Goal: Task Accomplishment & Management: Use online tool/utility

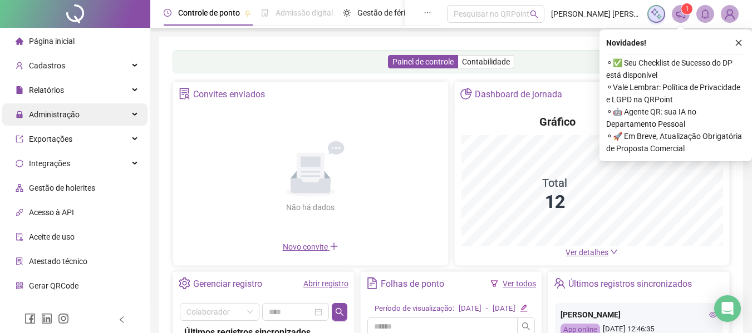
click at [73, 114] on span "Administração" at bounding box center [54, 114] width 51 height 9
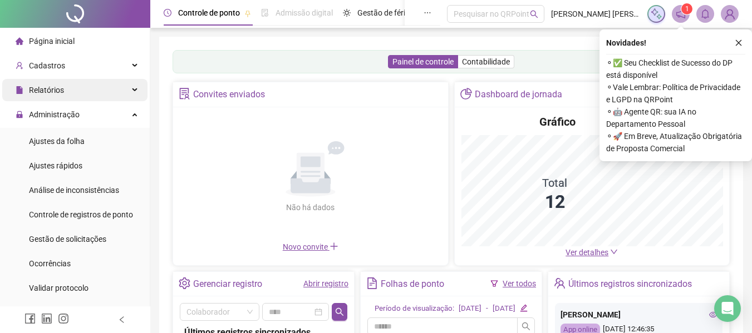
click at [53, 87] on span "Relatórios" at bounding box center [46, 90] width 35 height 9
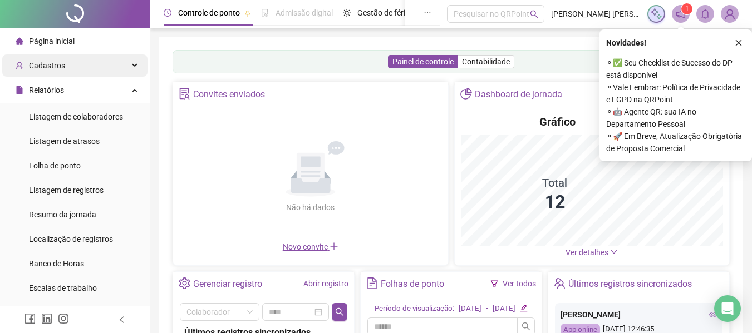
click at [52, 68] on span "Cadastros" at bounding box center [47, 65] width 36 height 9
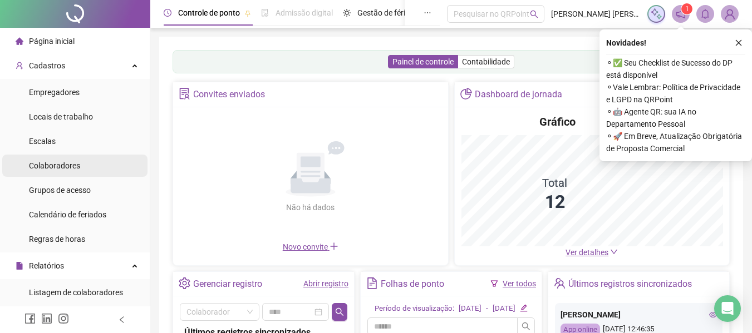
click at [53, 166] on span "Colaboradores" at bounding box center [54, 165] width 51 height 9
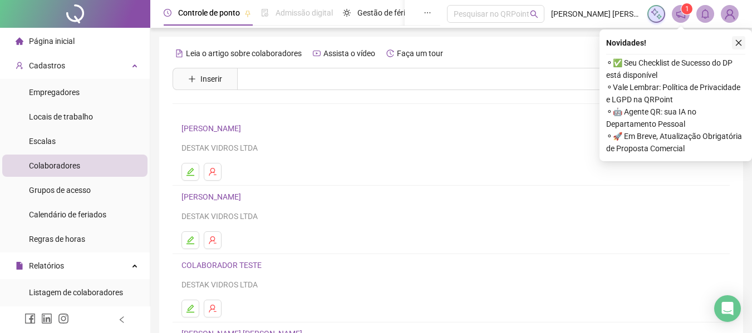
click at [738, 40] on icon "close" at bounding box center [739, 43] width 8 height 8
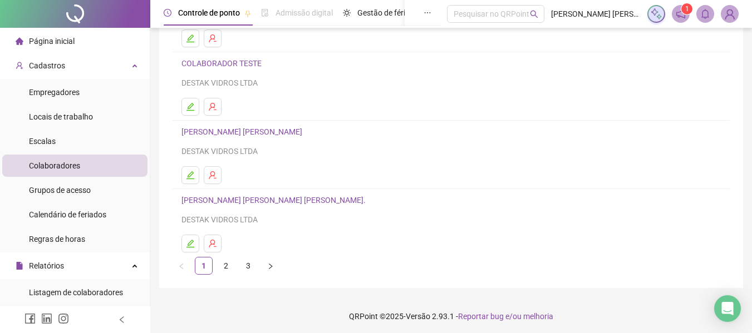
scroll to position [205, 0]
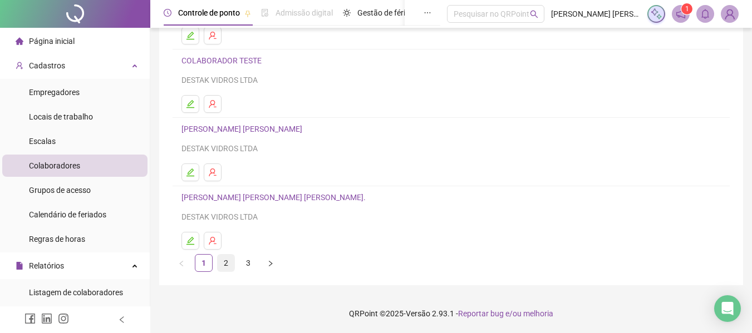
click at [225, 266] on link "2" at bounding box center [226, 263] width 17 height 17
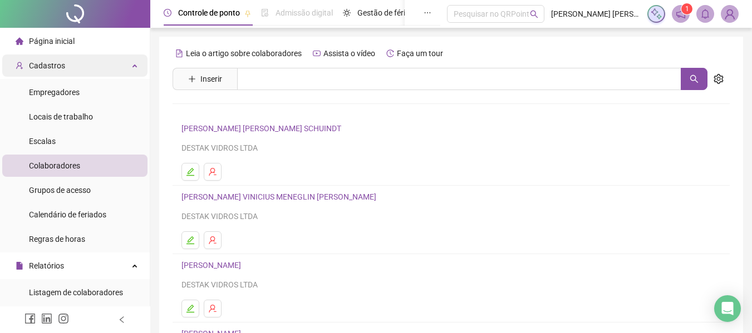
click at [80, 63] on div "Cadastros" at bounding box center [74, 66] width 145 height 22
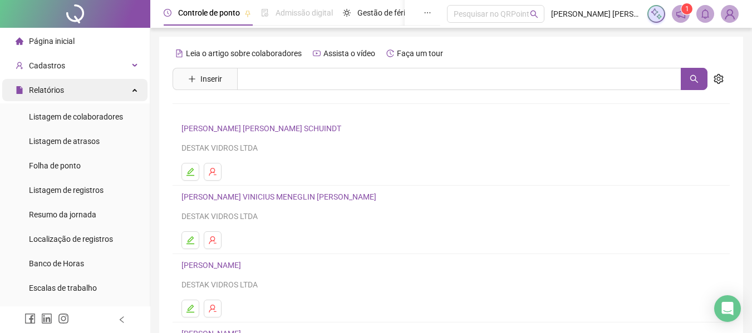
click at [61, 90] on span "Relatórios" at bounding box center [46, 90] width 35 height 9
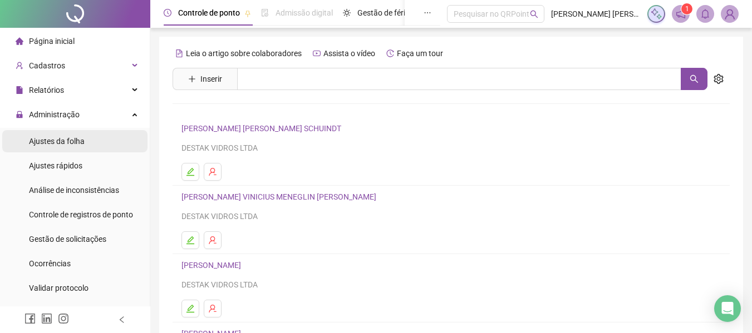
click at [66, 140] on span "Ajustes da folha" at bounding box center [57, 141] width 56 height 9
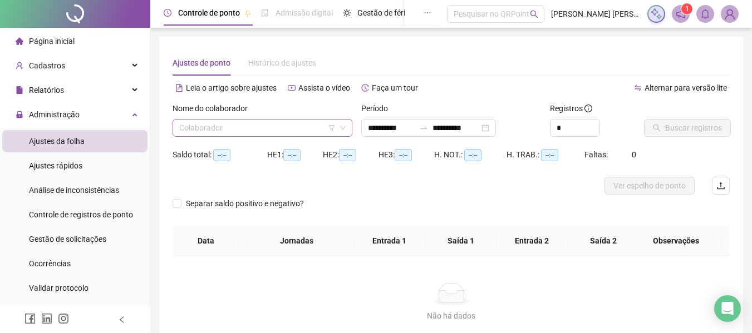
click at [247, 126] on input "search" at bounding box center [257, 128] width 156 height 17
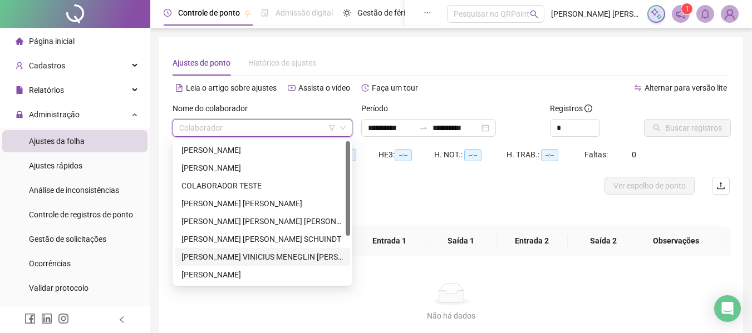
scroll to position [71, 0]
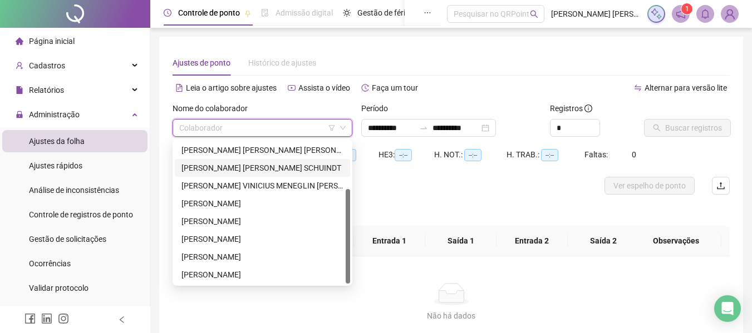
click at [243, 169] on div "[PERSON_NAME] [PERSON_NAME] SCHUINDT" at bounding box center [262, 168] width 162 height 12
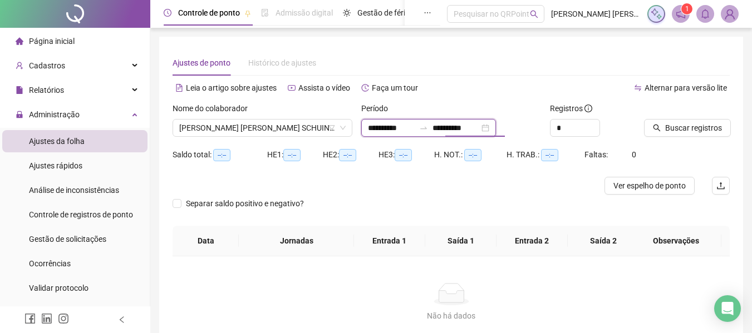
click at [479, 130] on input "**********" at bounding box center [456, 128] width 47 height 12
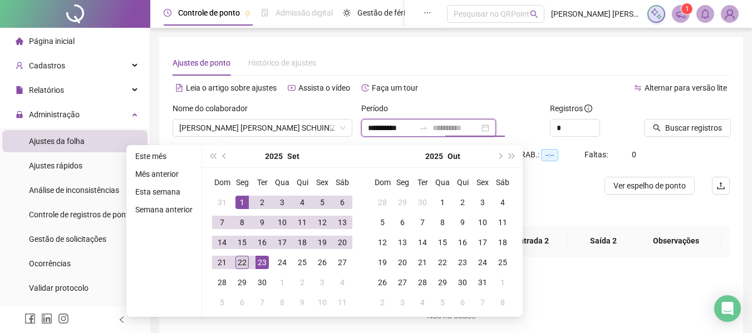
type input "**********"
click at [242, 266] on div "22" at bounding box center [241, 262] width 13 height 13
type input "**********"
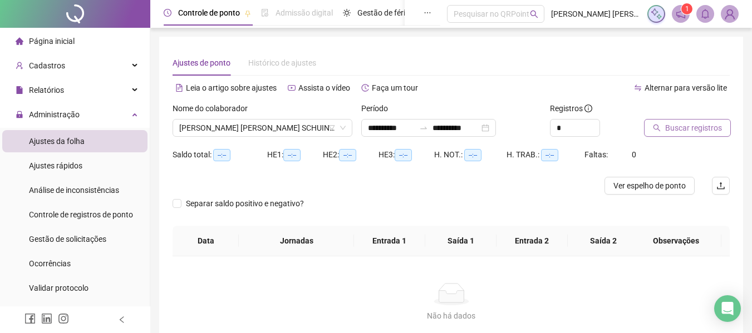
click at [695, 126] on span "Buscar registros" at bounding box center [693, 128] width 57 height 12
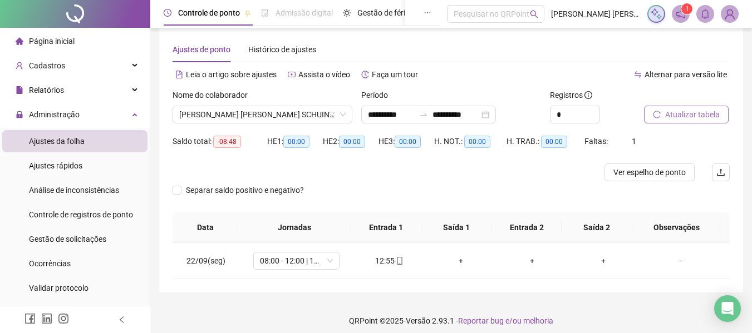
scroll to position [21, 0]
